Goal: Communication & Community: Answer question/provide support

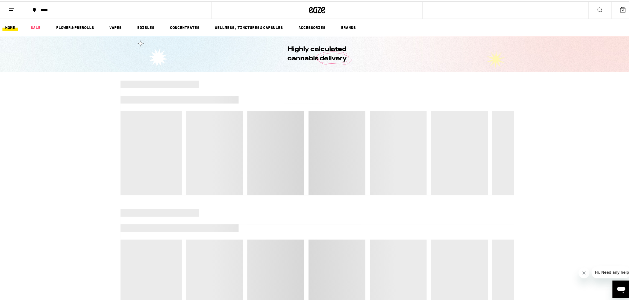
click at [623, 289] on icon "Open messaging window" at bounding box center [621, 290] width 8 height 7
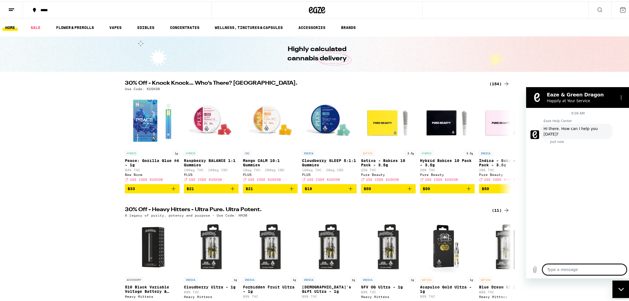
type textarea "x"
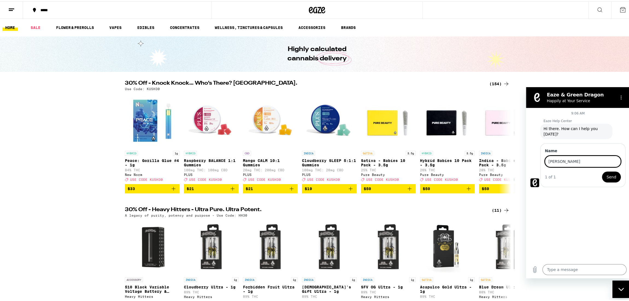
type input "[PERSON_NAME]"
click at [616, 171] on button "Send" at bounding box center [611, 176] width 19 height 11
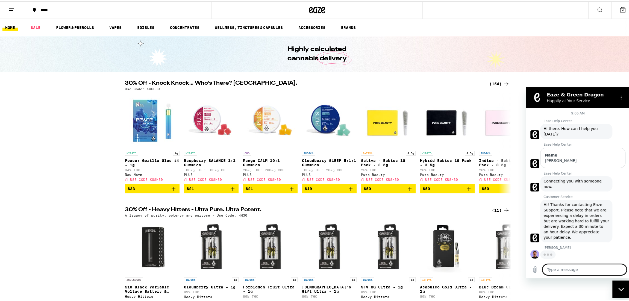
type textarea "x"
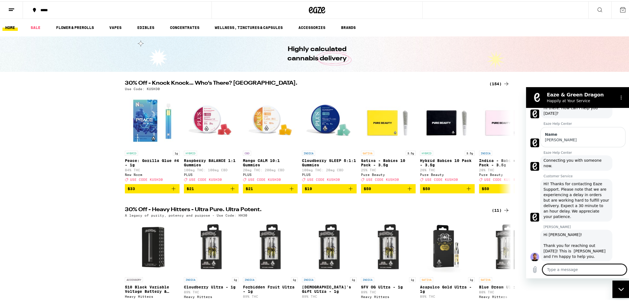
scroll to position [22, 0]
click at [567, 271] on textarea at bounding box center [585, 269] width 84 height 11
type textarea "T"
type textarea "x"
type textarea "Th"
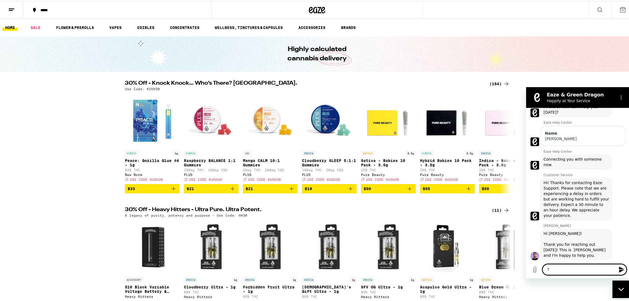
type textarea "x"
type textarea "The"
type textarea "x"
type textarea "The"
type textarea "x"
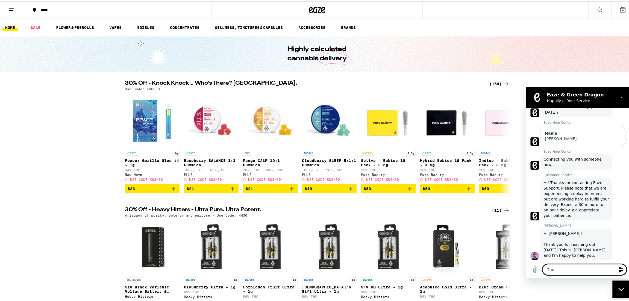
type textarea "The c"
type textarea "x"
type textarea "The ch"
type textarea "x"
type textarea "The cha"
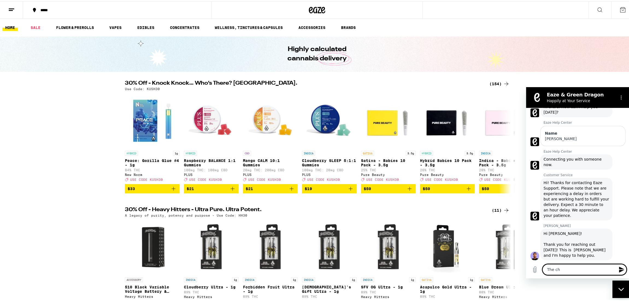
type textarea "x"
type textarea "The chat"
type textarea "x"
type textarea "The chat"
type textarea "x"
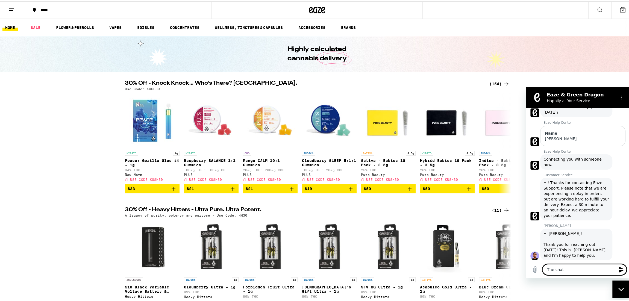
type textarea "The chat w"
type textarea "x"
type textarea "The chat wi"
type textarea "x"
type textarea "The chat wid"
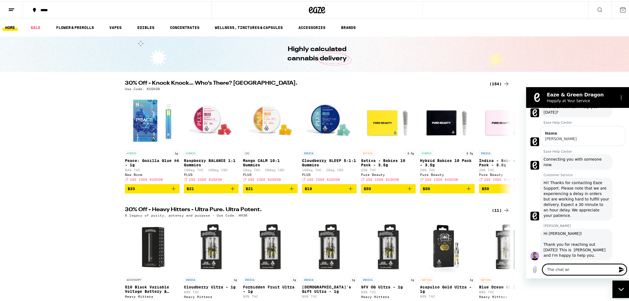
type textarea "x"
type textarea "The chat widg"
type textarea "x"
type textarea "The chat widge"
type textarea "x"
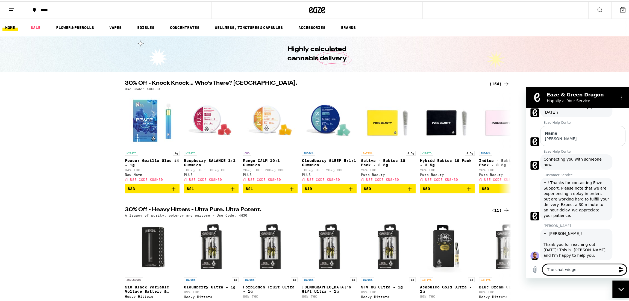
type textarea "The chat widget"
type textarea "x"
type textarea "The chat widget"
type textarea "x"
type textarea "The chat widget w"
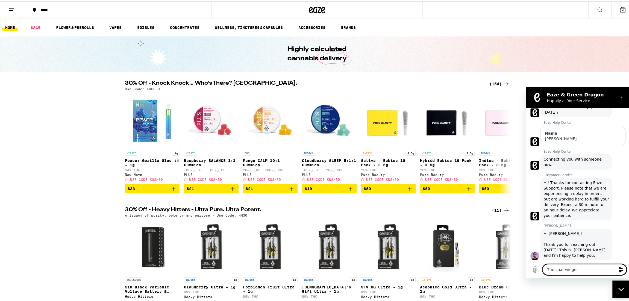
type textarea "x"
type textarea "The chat widget wa"
type textarea "x"
type textarea "The chat widget was"
type textarea "x"
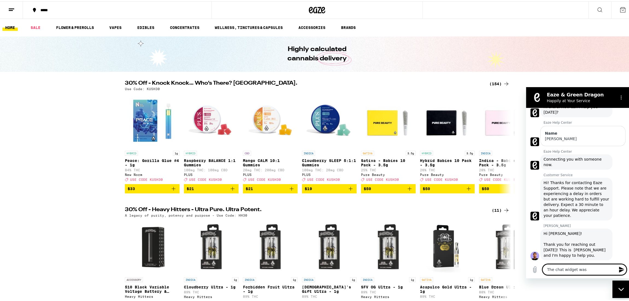
type textarea "The chat widget was"
type textarea "x"
type textarea "The chat widget was u"
type textarea "x"
type textarea "The chat widget was up"
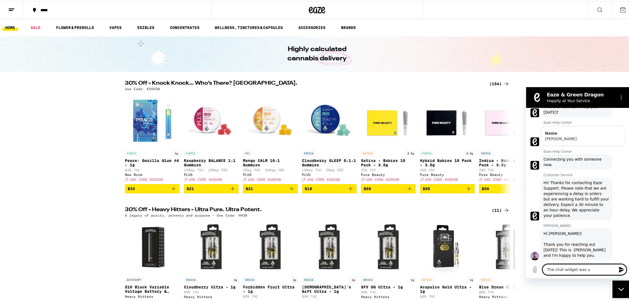
type textarea "x"
type textarea "The chat widget was upd"
type textarea "x"
type textarea "The chat widget was upda"
type textarea "x"
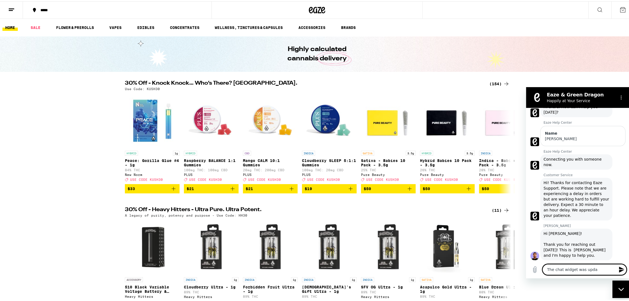
type textarea "The chat widget was updat"
type textarea "x"
type textarea "The chat widget was update"
type textarea "x"
type textarea "The chat widget was updated"
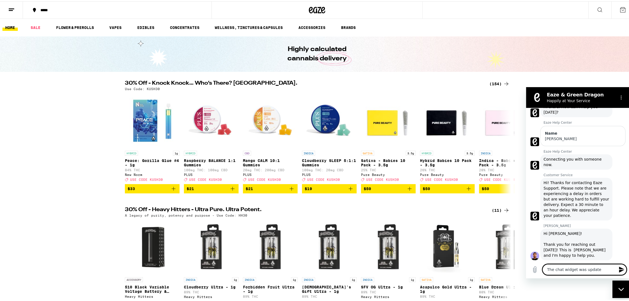
type textarea "x"
type textarea "The chat widget was updated"
type textarea "x"
type textarea "The chat widget was updated t"
type textarea "x"
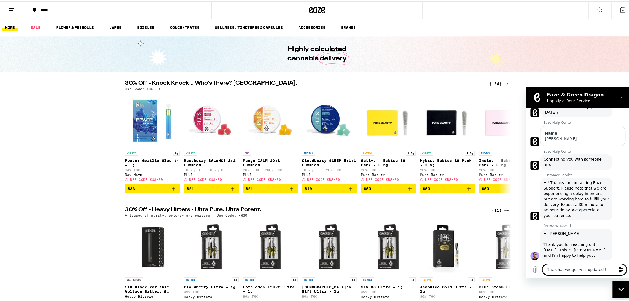
type textarea "The chat widget was updated to"
type textarea "x"
type textarea "The chat widget was updated tod"
type textarea "x"
type textarea "The chat widget was updated toda"
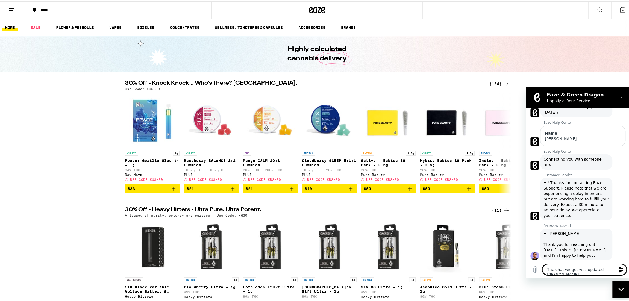
type textarea "x"
type textarea "The chat widget was updated today"
type textarea "x"
type textarea "The chat widget was updated today"
type textarea "x"
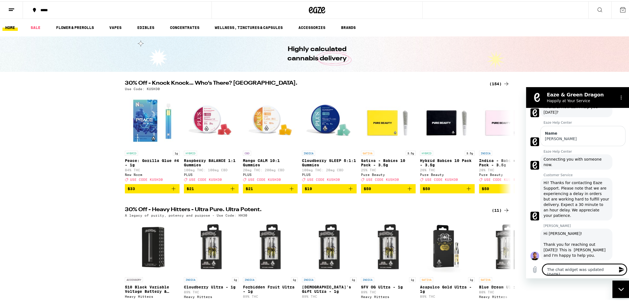
type textarea "The chat widget was updated today s"
type textarea "x"
type textarea "The chat widget was updated today so"
type textarea "x"
type textarea "The chat widget was updated today so"
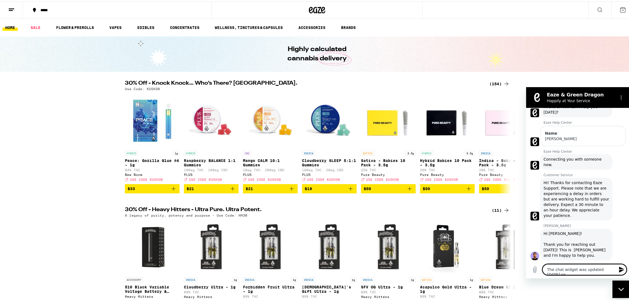
type textarea "x"
type textarea "The chat widget was updated today so j"
type textarea "x"
type textarea "The chat widget was updated today so ju"
type textarea "x"
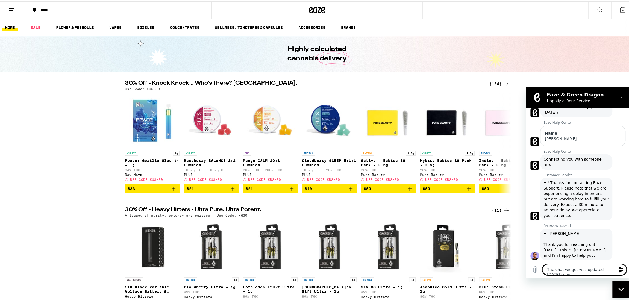
type textarea "The chat widget was updated today so jus"
type textarea "x"
type textarea "The chat widget was updated today so just"
type textarea "x"
type textarea "The chat widget was updated today so just"
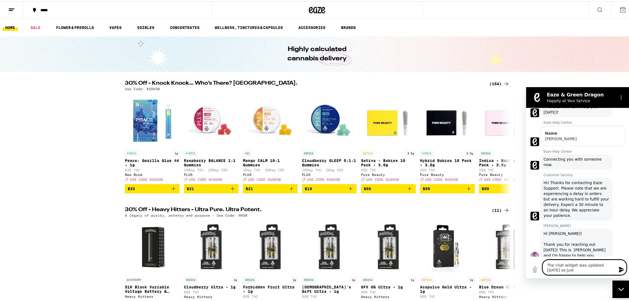
type textarea "x"
type textarea "The chat widget was updated today so just c"
type textarea "x"
type textarea "The chat widget was updated today so just ch"
type textarea "x"
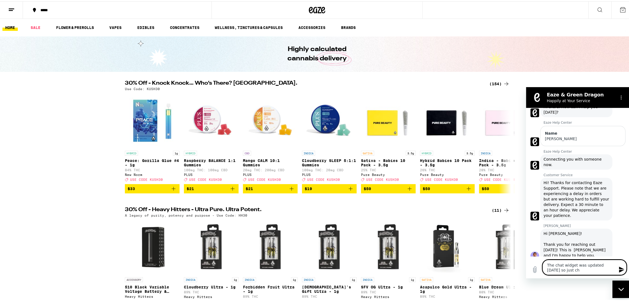
type textarea "The chat widget was updated today so just che"
type textarea "x"
type textarea "The chat widget was updated today so just chec"
type textarea "x"
type textarea "The chat widget was updated today so just check"
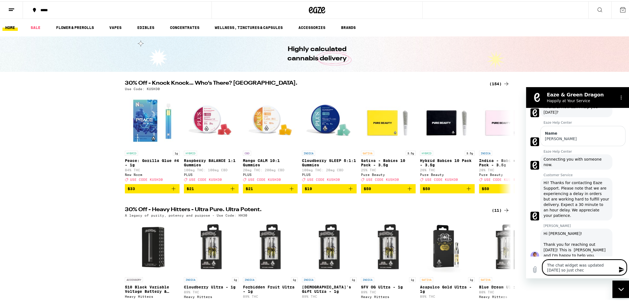
type textarea "x"
type textarea "The chat widget was updated today so just checki"
type textarea "x"
type textarea "The chat widget was updated today so just checkin"
type textarea "x"
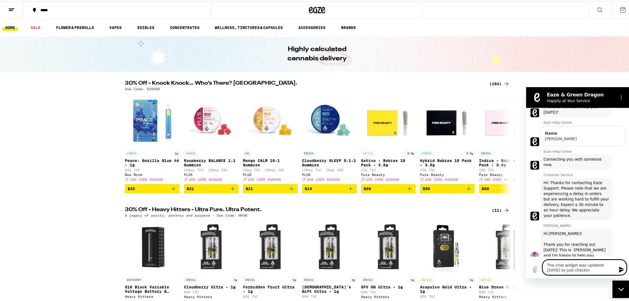
type textarea "The chat widget was updated today so just checking"
type textarea "x"
type textarea "The chat widget was updated today so just checking"
type textarea "x"
type textarea "The chat widget was updated today so just checking t"
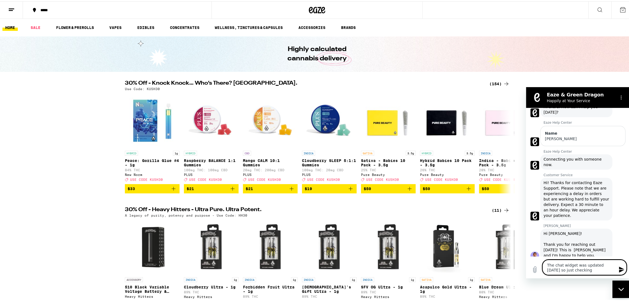
type textarea "x"
type textarea "The chat widget was updated today so just checking to"
type textarea "x"
type textarea "The chat widget was updated today so just checking to"
type textarea "x"
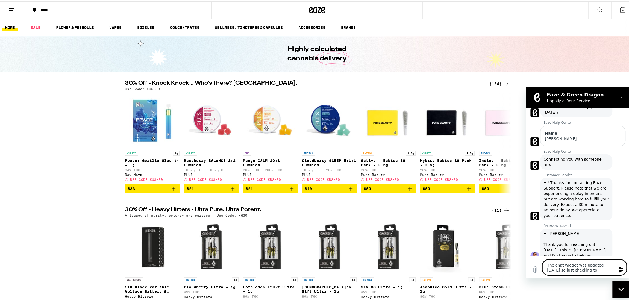
type textarea "The chat widget was updated today so just checking to m"
type textarea "x"
type textarea "The chat widget was updated today so just checking to ma"
type textarea "x"
type textarea "The chat widget was updated today so just checking to mak"
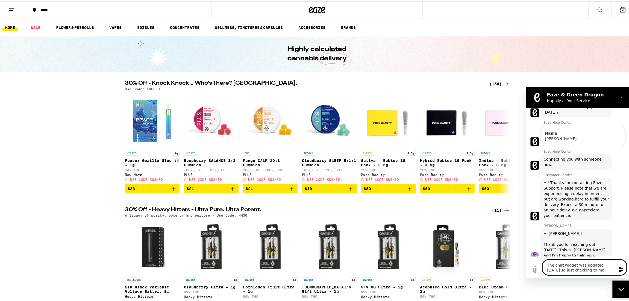
type textarea "x"
type textarea "The chat widget was updated today so just checking to make"
type textarea "x"
type textarea "The chat widget was updated today so just checking to make"
type textarea "x"
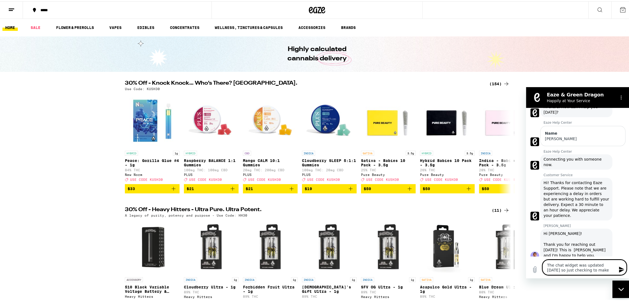
type textarea "The chat widget was updated today so just checking to make s"
type textarea "x"
type textarea "The chat widget was updated today so just checking to make su"
type textarea "x"
type textarea "The chat widget was updated today so just checking to make sur"
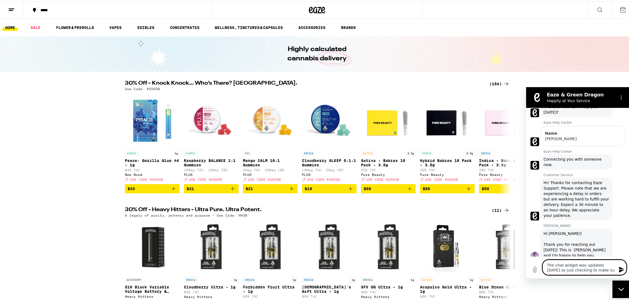
type textarea "x"
type textarea "The chat widget was updated today so just checking to make sure"
type textarea "x"
type textarea "The chat widget was updated today so just checking to make sure"
type textarea "x"
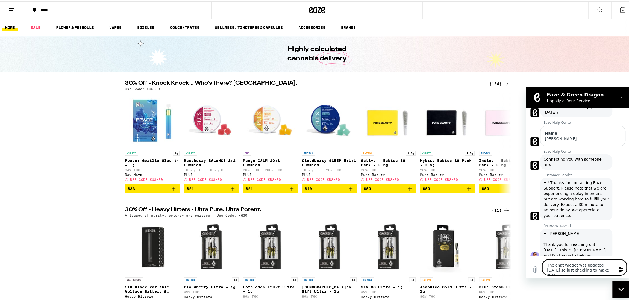
type textarea "The chat widget was updated today so just checking to make sure e"
type textarea "x"
type textarea "The chat widget was updated today so just checking to make sure ev"
type textarea "x"
type textarea "The chat widget was updated today so just checking to make sure eve"
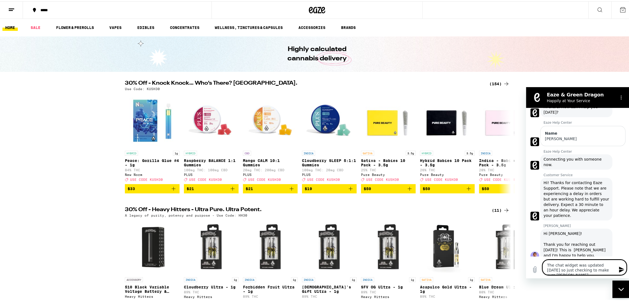
type textarea "x"
type textarea "The chat widget was updated today so just checking to make sure ever"
type textarea "x"
type textarea "The chat widget was updated today so just checking to make sure every"
type textarea "x"
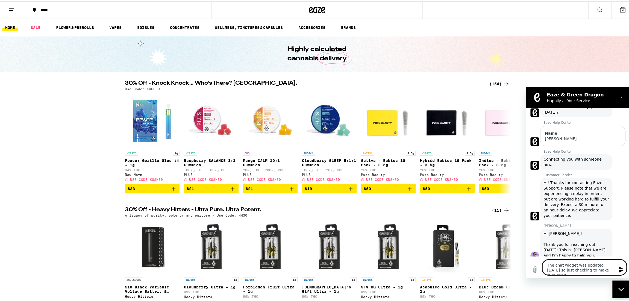
type textarea "The chat widget was updated today so just checking to make sure everyt"
type textarea "x"
type textarea "The chat widget was updated today so just checking to make sure everyth"
type textarea "x"
type textarea "The chat widget was updated today so just checking to make sure everythi"
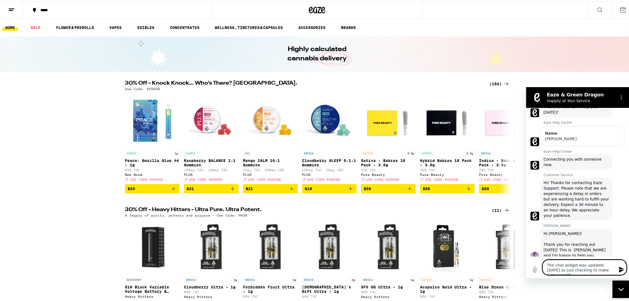
type textarea "x"
type textarea "The chat widget was updated today so just checking to make sure everythin"
type textarea "x"
type textarea "The chat widget was updated today so just checking to make sure everything"
type textarea "x"
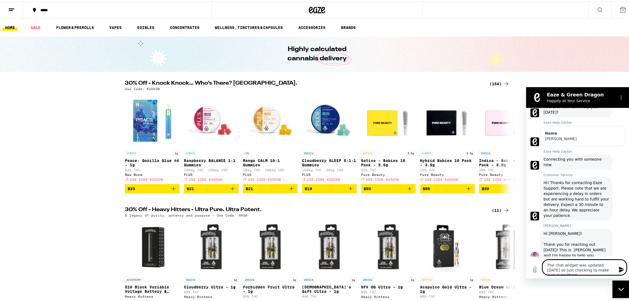
type textarea "The chat widget was updated today so just checking to make sure everything"
type textarea "x"
type textarea "The chat widget was updated today so just checking to make sure everything i"
type textarea "x"
type textarea "The chat widget was updated today so just checking to make sure everything is"
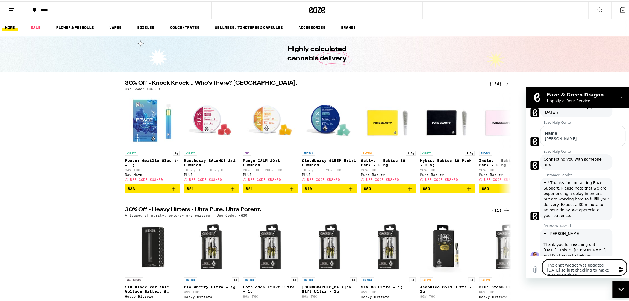
type textarea "x"
type textarea "The chat widget was updated today so just checking to make sure everything is"
type textarea "x"
type textarea "The chat widget was updated today so just checking to make sure everything is g"
type textarea "x"
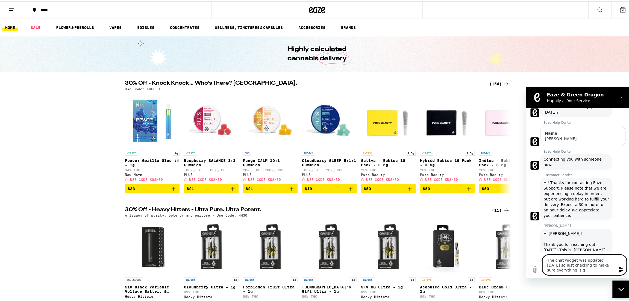
type textarea "The chat widget was updated today so just checking to make sure everything is go"
type textarea "x"
type textarea "The chat widget was updated today so just checking to make sure everything is g…"
type textarea "x"
type textarea "The chat widget was updated today so just checking to make sure everything is g…"
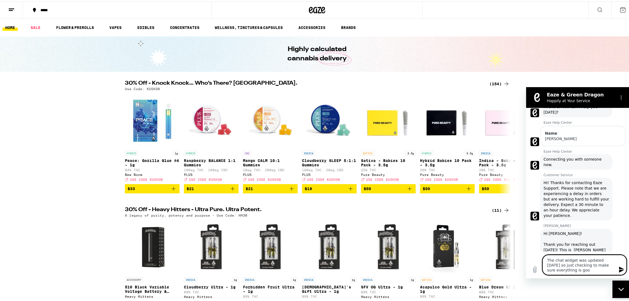
type textarea "x"
type textarea "The chat widget was updated [DATE] so just checking to make sure everything is …"
type textarea "x"
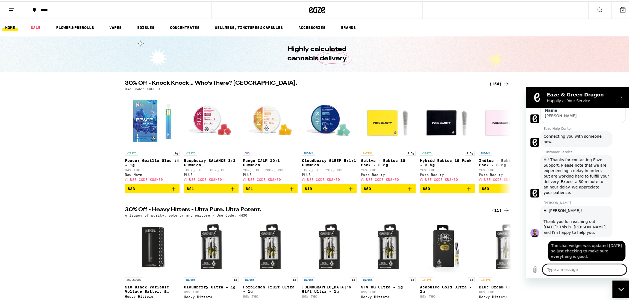
scroll to position [46, 0]
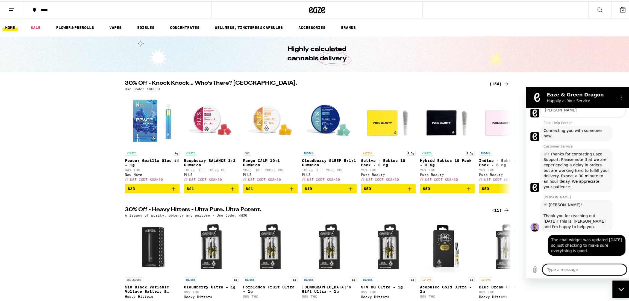
type textarea "x"
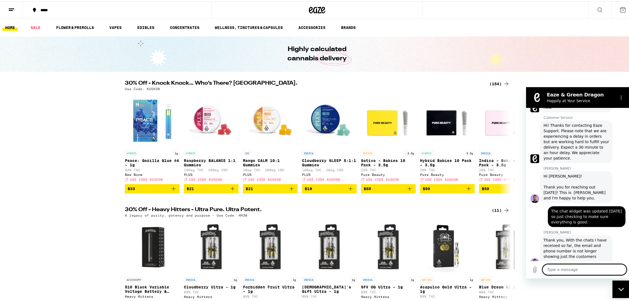
scroll to position [80, 0]
type textarea "g"
type textarea "x"
type textarea "go"
type textarea "x"
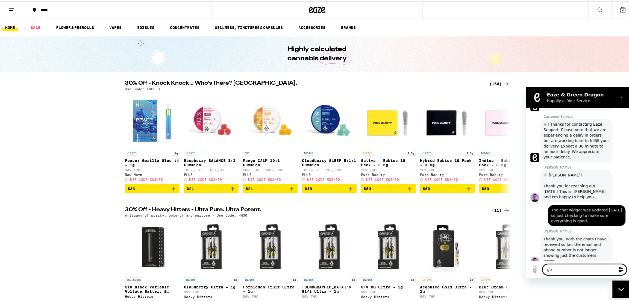
type textarea "got"
type textarea "x"
type textarea "gotc"
type textarea "x"
type textarea "got"
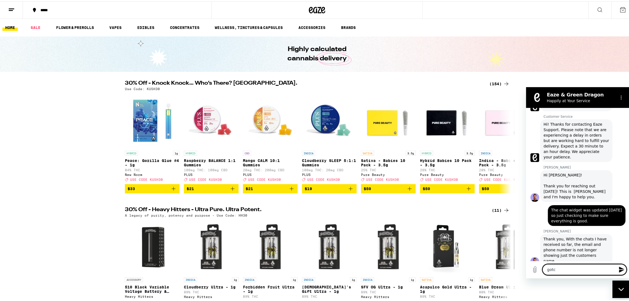
type textarea "x"
type textarea "go"
type textarea "x"
type textarea "g"
type textarea "x"
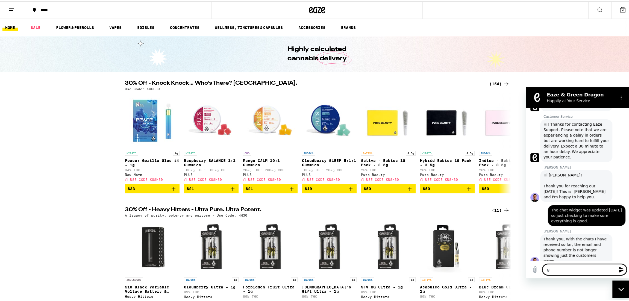
type textarea "x"
type textarea "O"
type textarea "x"
type textarea "Ok"
type textarea "x"
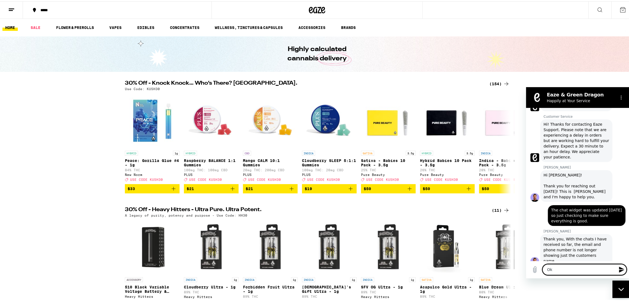
type textarea "Ok"
type textarea "x"
type textarea "Ok g"
type textarea "x"
type textarea "Ok go"
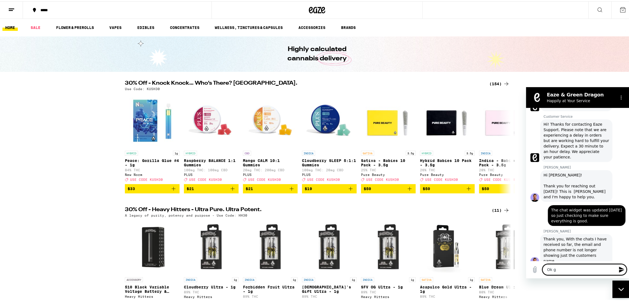
type textarea "x"
type textarea "Ok god"
type textarea "x"
type textarea "Ok god"
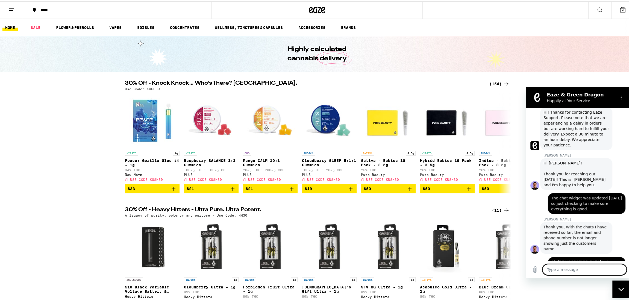
scroll to position [93, 0]
click at [624, 99] on button "Options menu" at bounding box center [621, 97] width 11 height 11
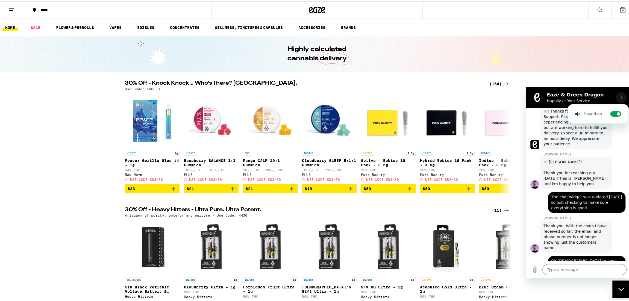
click at [623, 98] on icon "Options menu" at bounding box center [621, 97] width 4 height 4
click at [589, 270] on textarea at bounding box center [585, 269] width 84 height 11
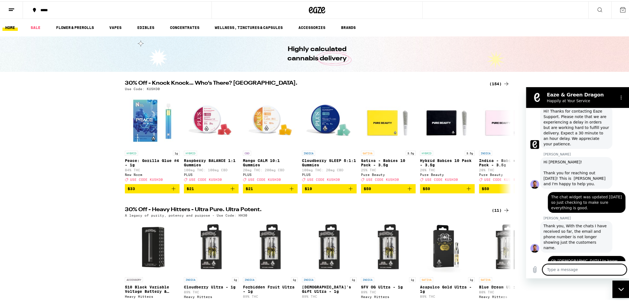
click at [623, 289] on icon "Close messaging window" at bounding box center [620, 289] width 5 height 3
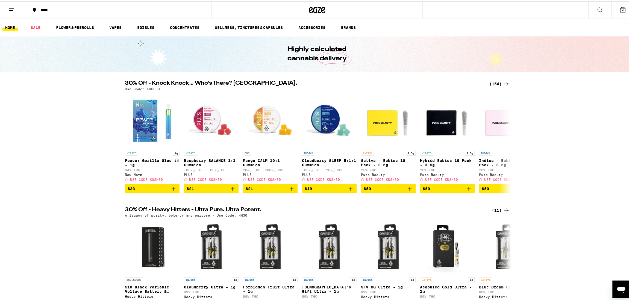
click at [623, 289] on icon "Open messaging window" at bounding box center [621, 290] width 8 height 7
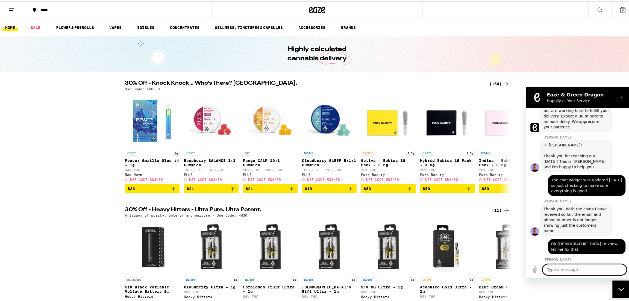
scroll to position [112, 0]
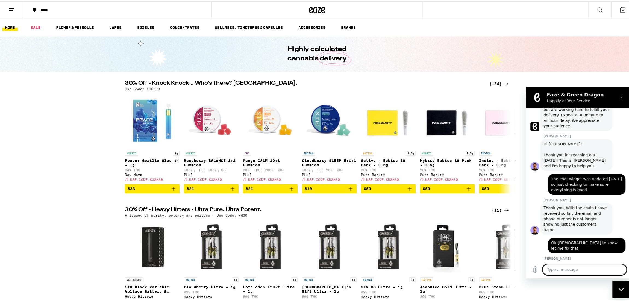
click at [526, 87] on icon "Click to open assistant" at bounding box center [526, 87] width 0 height 0
click at [604, 265] on body "Eaze & Green Dragon Happily at Your Service 9:06 AM Eaze Help Center Eaze Help …" at bounding box center [578, 182] width 104 height 191
click at [561, 271] on textarea at bounding box center [585, 269] width 84 height 11
click at [535, 99] on figure at bounding box center [537, 97] width 11 height 11
click at [623, 98] on icon "Options menu" at bounding box center [621, 97] width 4 height 4
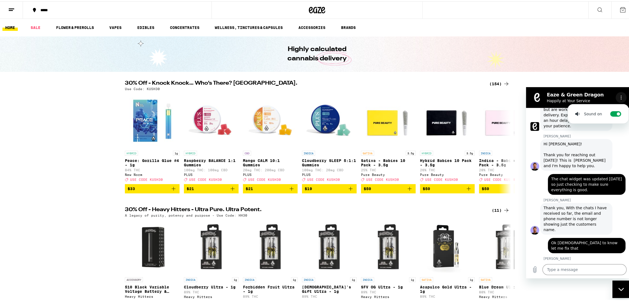
click at [623, 98] on icon "Options menu" at bounding box center [621, 97] width 4 height 4
click at [622, 285] on div "Close messaging window" at bounding box center [621, 289] width 16 height 16
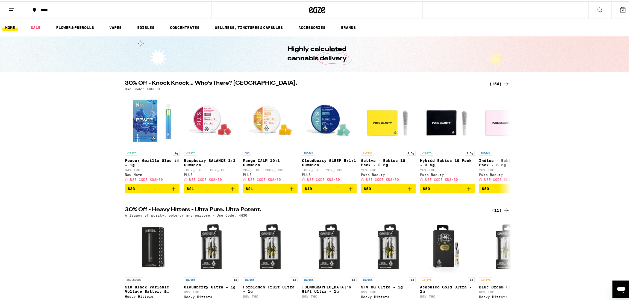
click at [619, 282] on div "Open messaging window" at bounding box center [621, 289] width 16 height 16
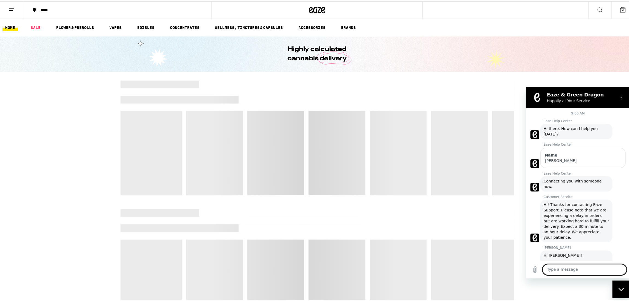
scroll to position [112, 0]
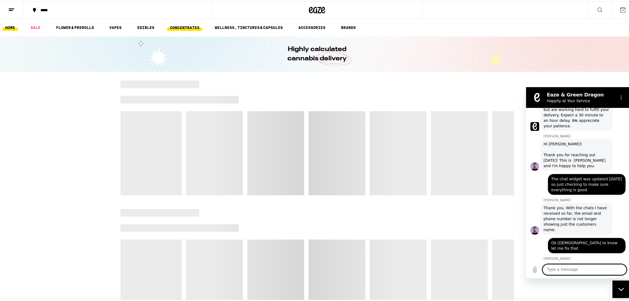
click at [179, 25] on link "CONCENTRATES" at bounding box center [184, 26] width 35 height 7
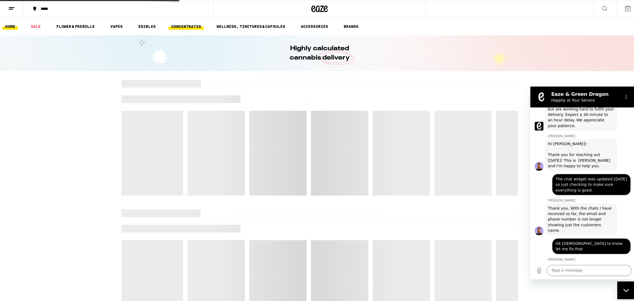
scroll to position [0, 0]
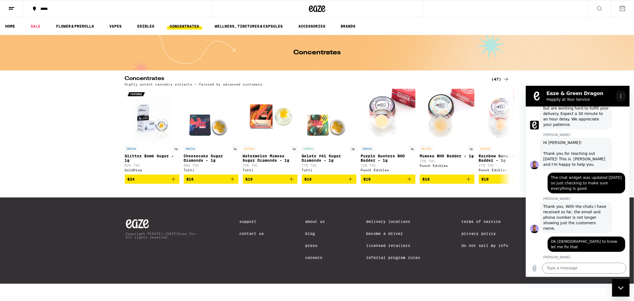
click at [621, 98] on button "Options menu" at bounding box center [621, 95] width 11 height 11
click at [559, 264] on textarea at bounding box center [584, 268] width 84 height 11
drag, startPoint x: 576, startPoint y: 270, endPoint x: 585, endPoint y: 267, distance: 10.3
click at [585, 267] on textarea at bounding box center [584, 268] width 84 height 11
type textarea "you can end the chat"
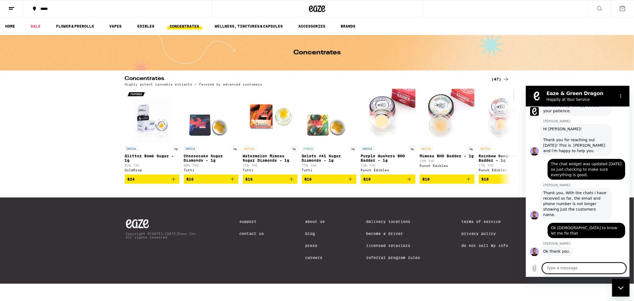
scroll to position [125, 0]
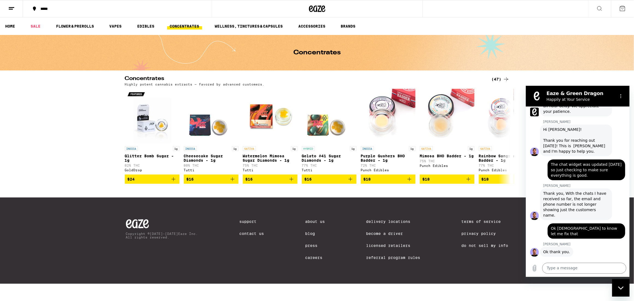
click at [611, 262] on span "you can end the chat" at bounding box center [601, 264] width 41 height 5
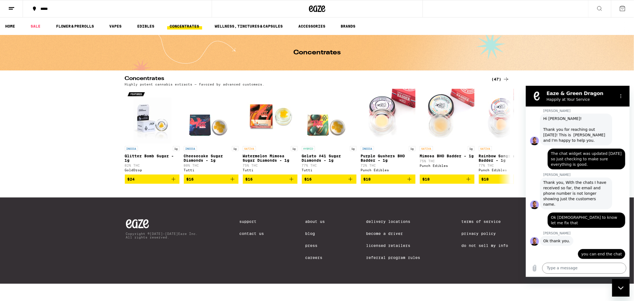
scroll to position [135, 0]
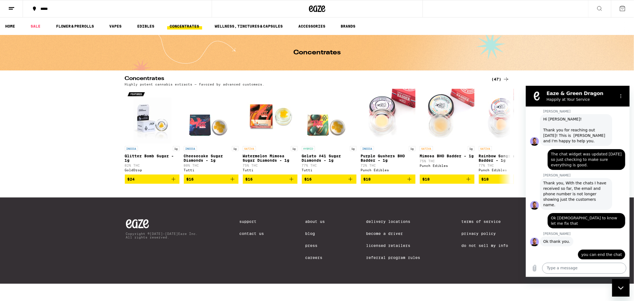
click at [569, 269] on textarea at bounding box center [584, 268] width 84 height 11
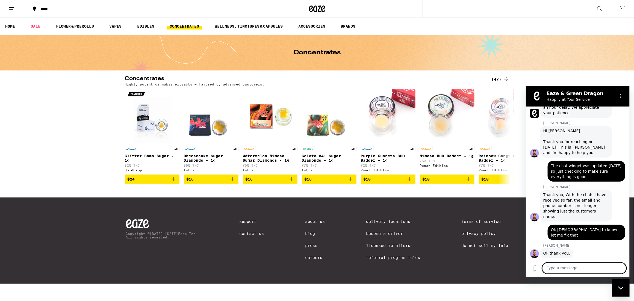
click at [526, 86] on icon "Quick settings" at bounding box center [526, 86] width 0 height 0
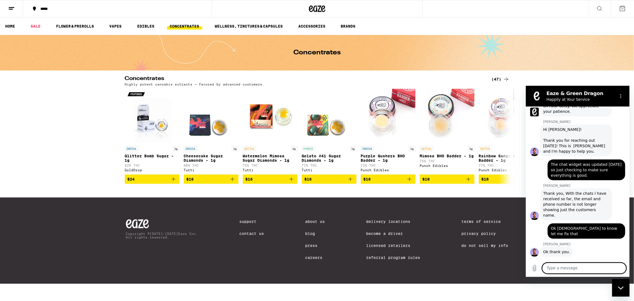
click at [526, 86] on div "Pause for this site" at bounding box center [526, 86] width 0 height 0
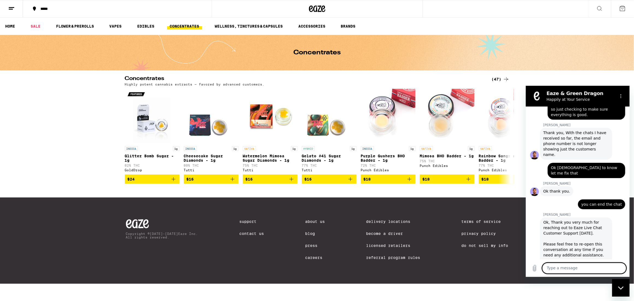
scroll to position [186, 0]
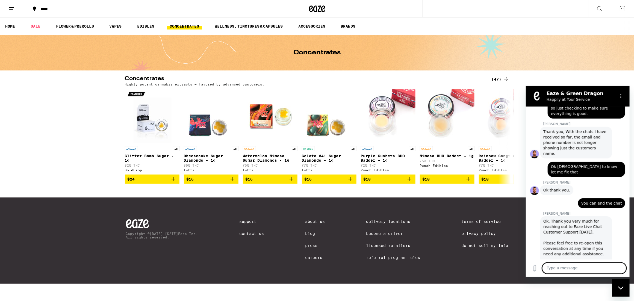
click at [597, 267] on body "Eaze & Green Dragon Happily at Your Service 9:06 AM Eaze Help Center Eaze Help …" at bounding box center [578, 181] width 104 height 191
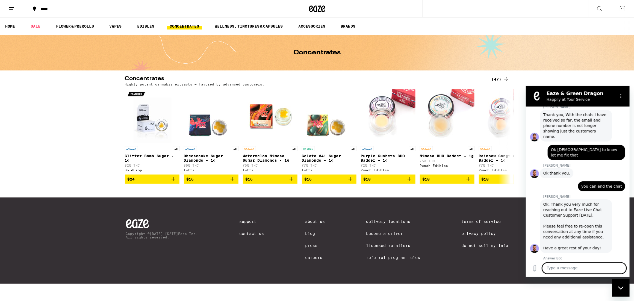
drag, startPoint x: 619, startPoint y: 266, endPoint x: 596, endPoint y: 266, distance: 23.5
click at [596, 266] on textarea at bounding box center [584, 268] width 84 height 11
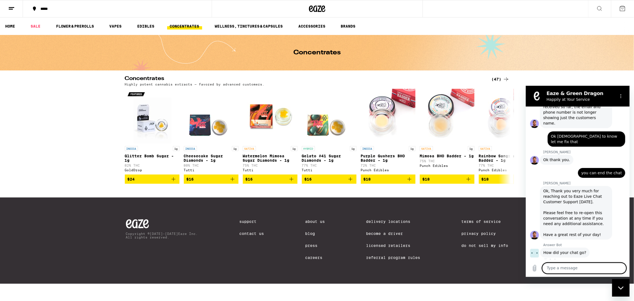
click at [581, 265] on button "Good 👍" at bounding box center [588, 273] width 25 height 16
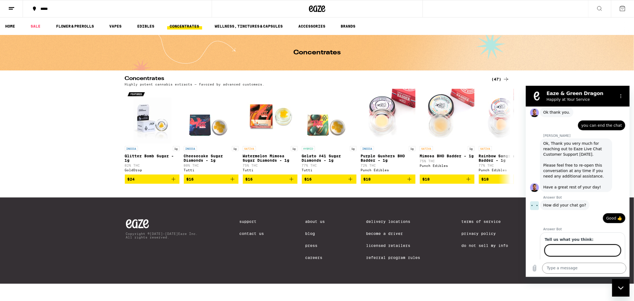
scroll to position [264, 0]
click at [583, 245] on input "Tell us what you think:" at bounding box center [583, 250] width 76 height 11
type input "helpful"
click at [609, 263] on span "Send" at bounding box center [611, 266] width 10 height 7
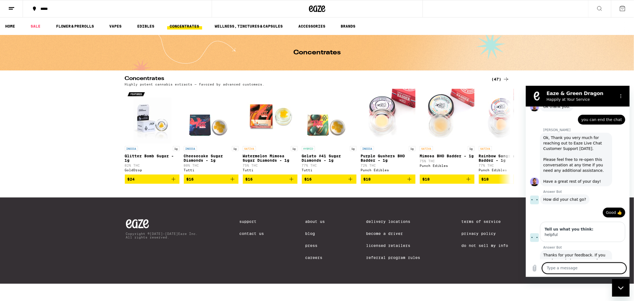
scroll to position [271, 0]
click at [620, 95] on icon "Options menu" at bounding box center [621, 96] width 4 height 4
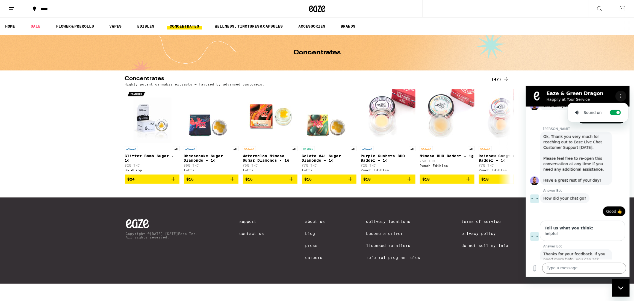
click at [620, 95] on icon "Options menu" at bounding box center [621, 96] width 4 height 4
click at [536, 92] on figure at bounding box center [536, 95] width 11 height 11
click at [621, 284] on div "Close messaging window" at bounding box center [621, 288] width 16 height 16
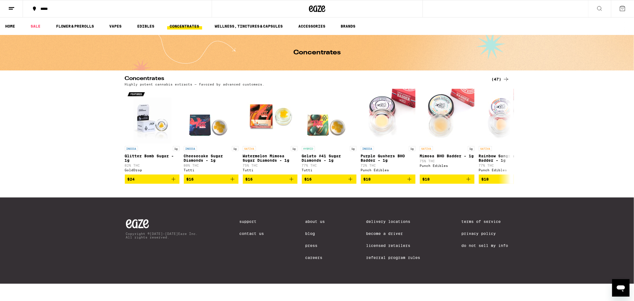
click at [14, 9] on icon at bounding box center [11, 8] width 7 height 7
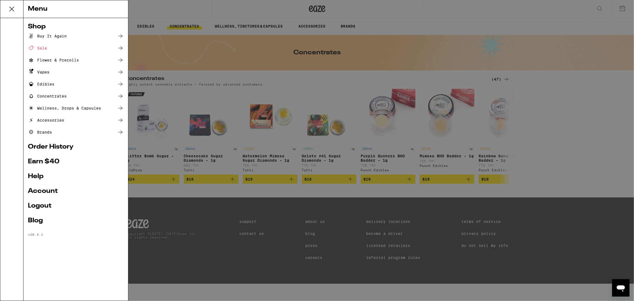
click at [14, 9] on icon at bounding box center [11, 9] width 11 height 11
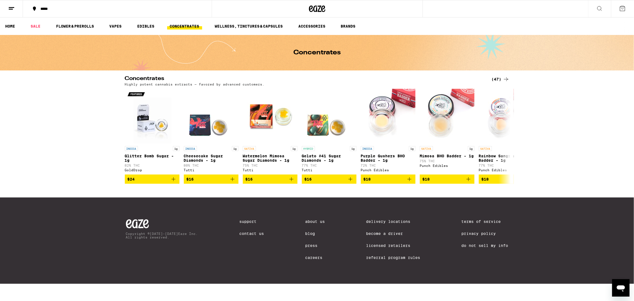
click at [620, 287] on icon "Open messaging window" at bounding box center [621, 288] width 8 height 7
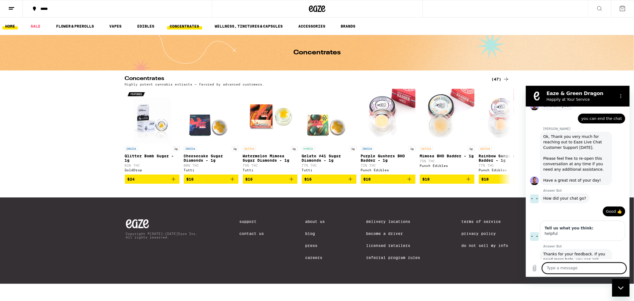
click at [11, 26] on link "HOME" at bounding box center [9, 26] width 15 height 7
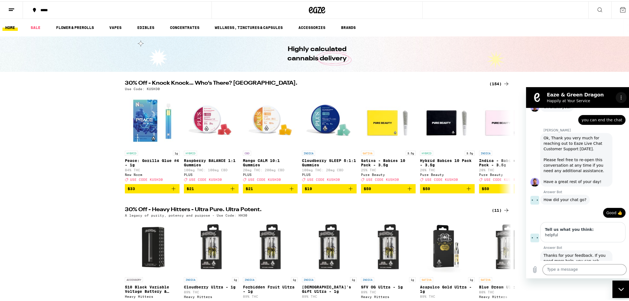
click at [620, 96] on icon "Options menu" at bounding box center [621, 97] width 4 height 4
click at [622, 98] on icon "Options menu" at bounding box center [621, 97] width 4 height 4
click at [156, 54] on div "Highly calculated cannabis delivery" at bounding box center [317, 53] width 634 height 36
